Goal: Task Accomplishment & Management: Use online tool/utility

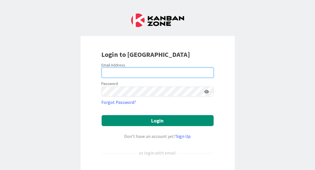
click at [130, 70] on input "email" at bounding box center [158, 73] width 112 height 10
type input "[PERSON_NAME][EMAIL_ADDRESS][DOMAIN_NAME]"
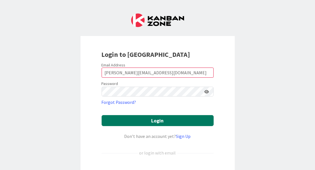
click at [157, 118] on button "Login" at bounding box center [158, 120] width 112 height 11
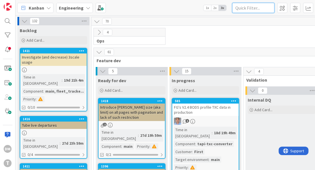
click at [247, 8] on input "text" at bounding box center [253, 8] width 42 height 10
type input "tube"
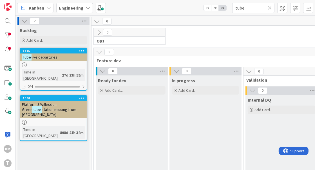
click at [57, 56] on span "live departures" at bounding box center [45, 57] width 26 height 5
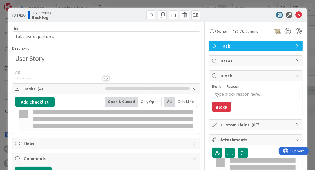
type textarea "x"
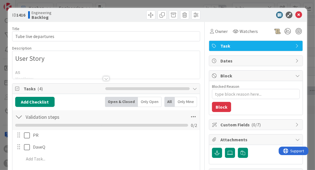
click at [109, 78] on div at bounding box center [106, 78] width 6 height 5
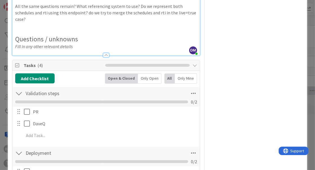
scroll to position [584, 0]
